Goal: Transaction & Acquisition: Download file/media

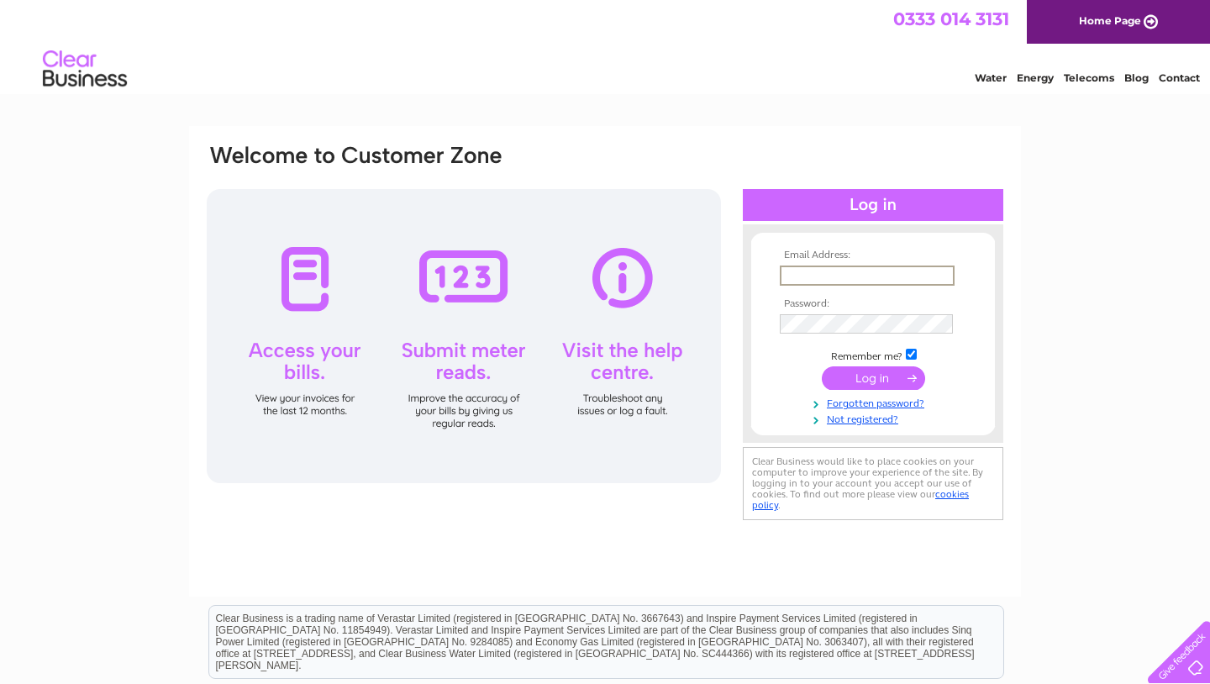
click at [819, 278] on input "text" at bounding box center [867, 275] width 175 height 20
type input "treasurer@saintpaulscathedral.net"
click at [866, 381] on input "submit" at bounding box center [873, 378] width 103 height 24
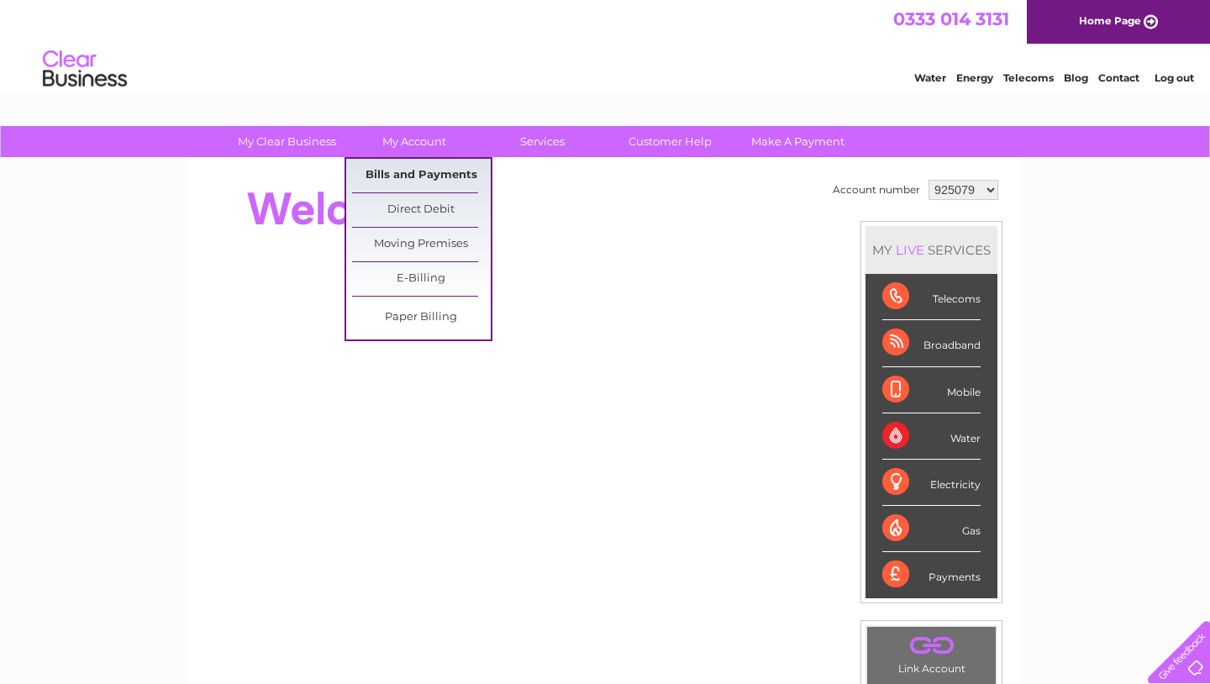
click at [406, 173] on link "Bills and Payments" at bounding box center [421, 176] width 139 height 34
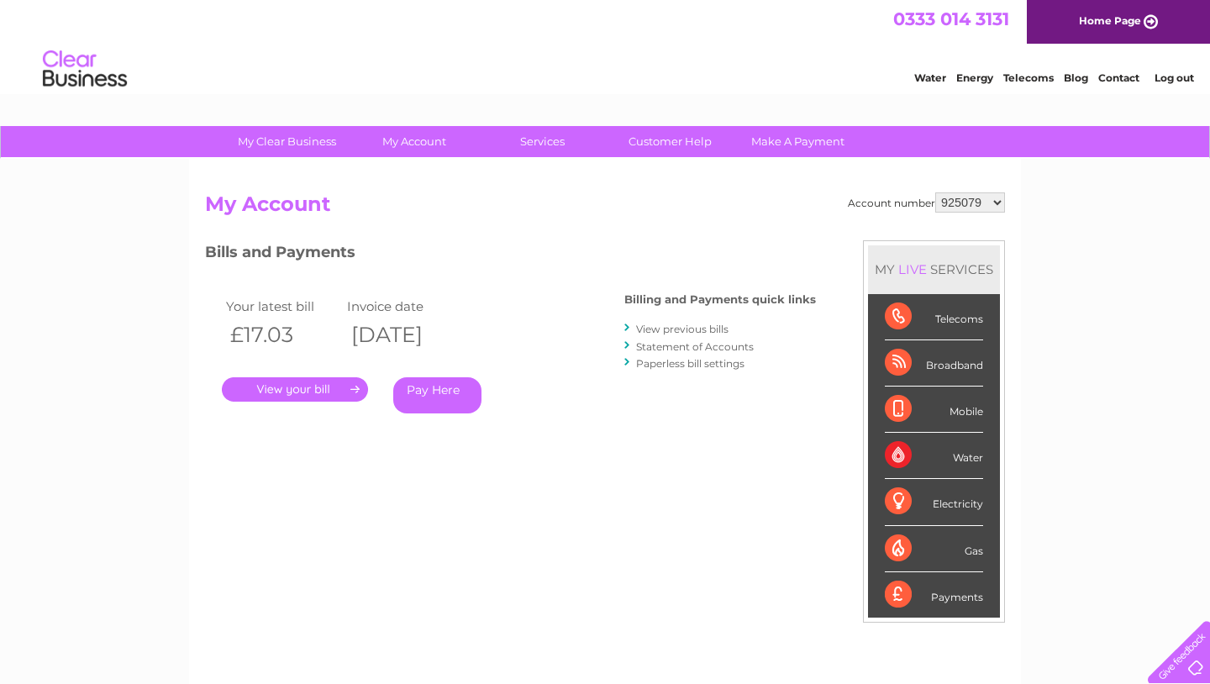
click at [302, 386] on link "." at bounding box center [295, 389] width 146 height 24
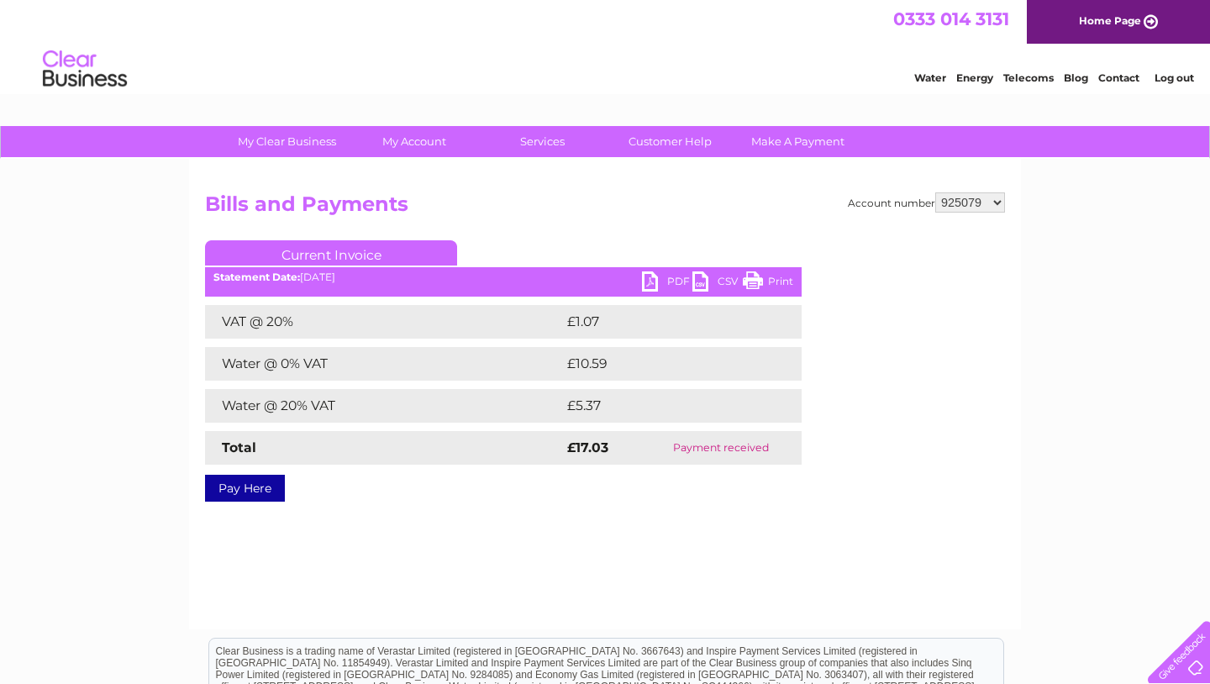
click at [651, 281] on link "PDF" at bounding box center [667, 283] width 50 height 24
select select "1062597"
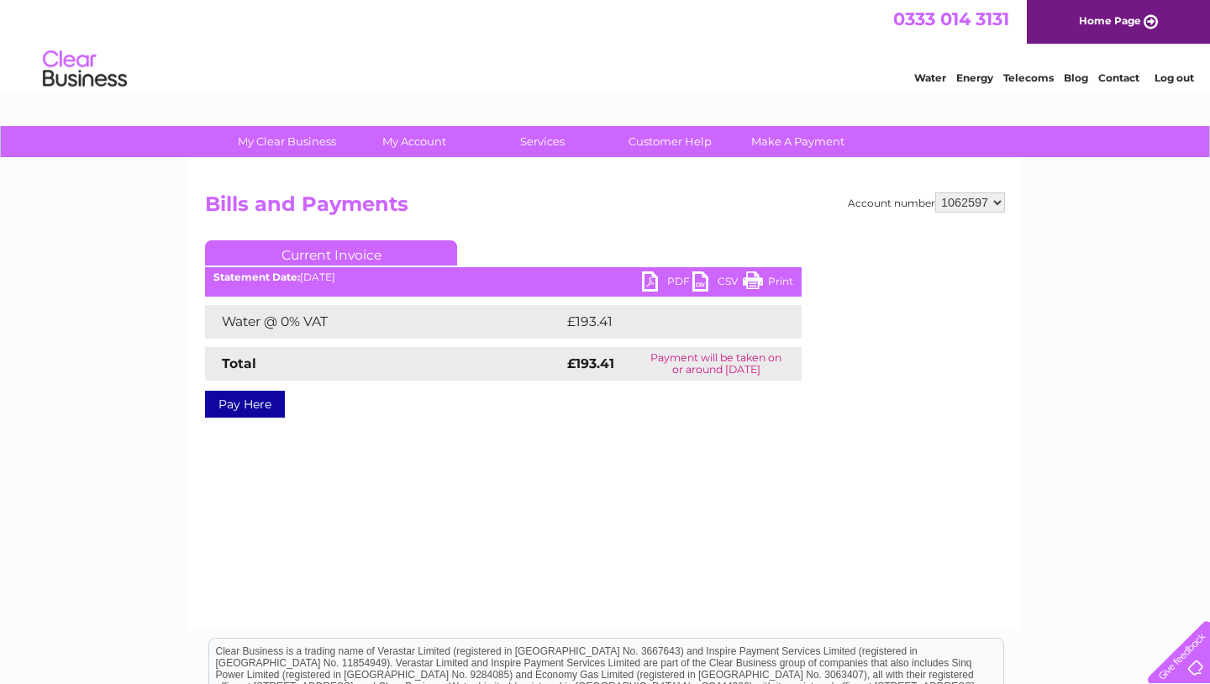
click at [653, 282] on link "PDF" at bounding box center [667, 283] width 50 height 24
